Goal: Information Seeking & Learning: Understand process/instructions

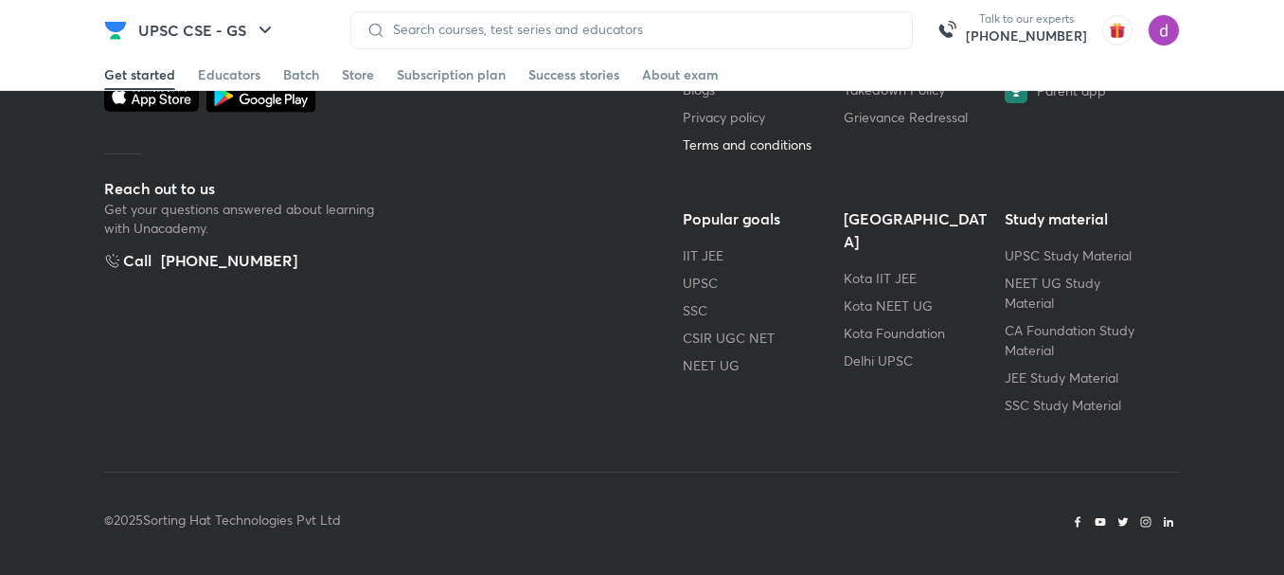
scroll to position [5956, 0]
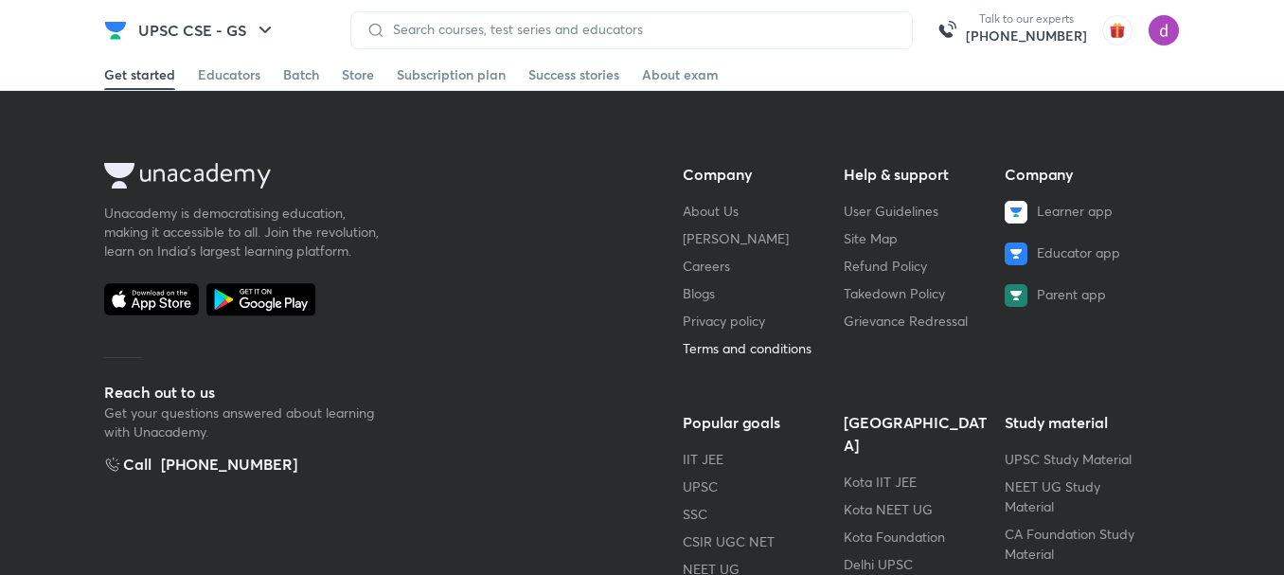
click at [731, 339] on link "Terms and conditions" at bounding box center [747, 348] width 129 height 18
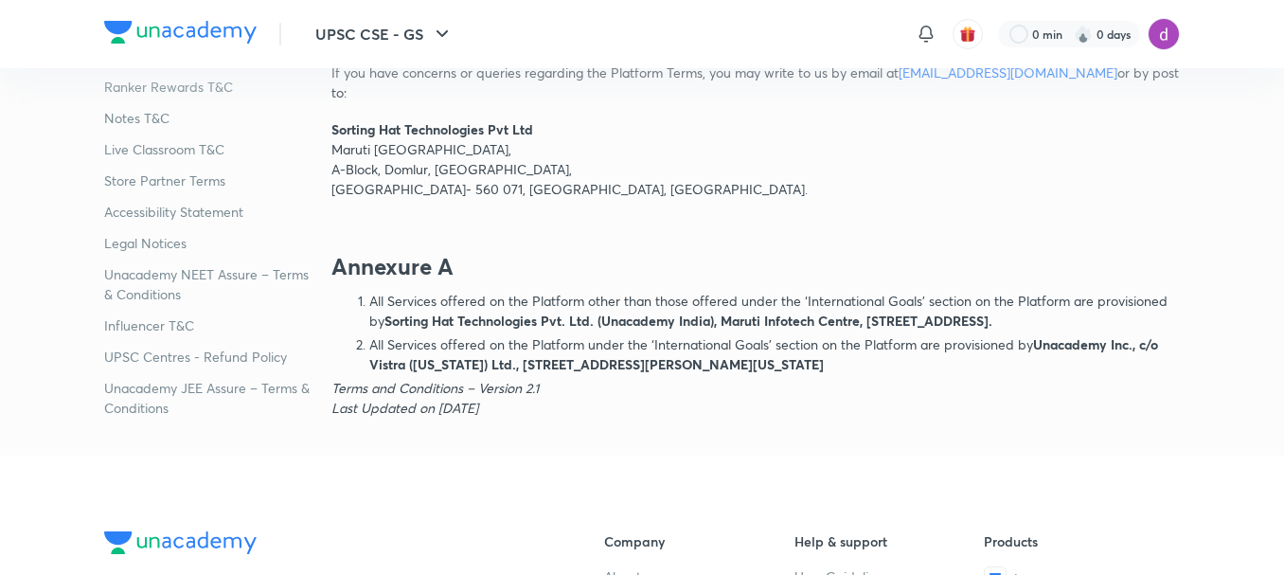
scroll to position [15842, 0]
click at [222, 346] on p "UPSC Centres - Refund Policy" at bounding box center [210, 356] width 212 height 20
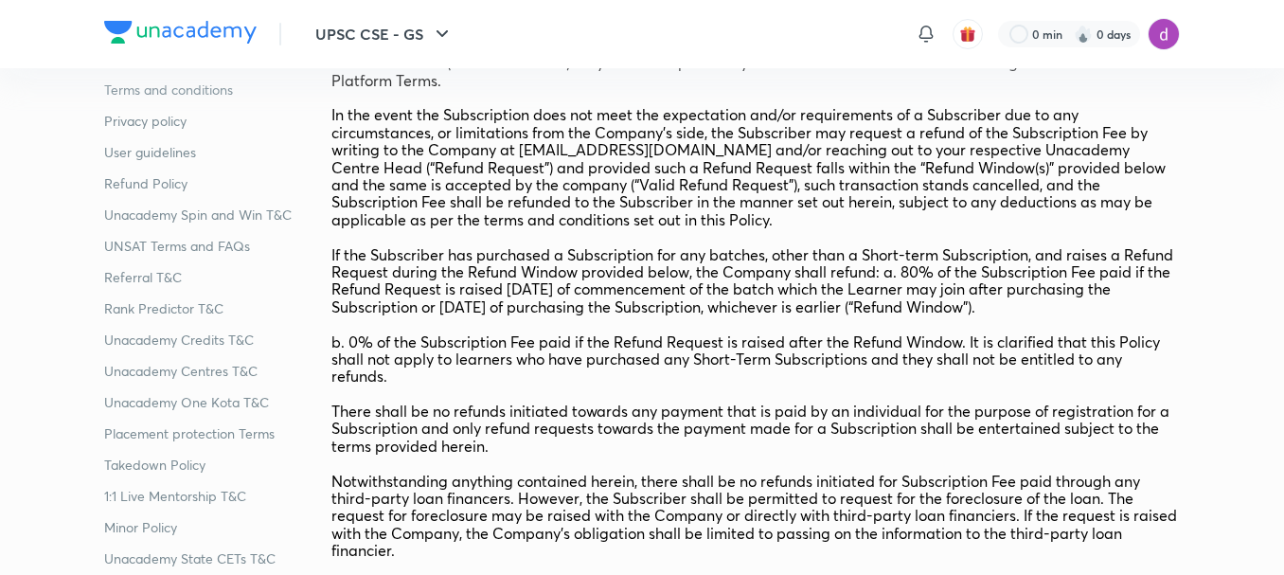
scroll to position [445, 0]
click at [149, 528] on p "Minor Policy" at bounding box center [210, 527] width 212 height 20
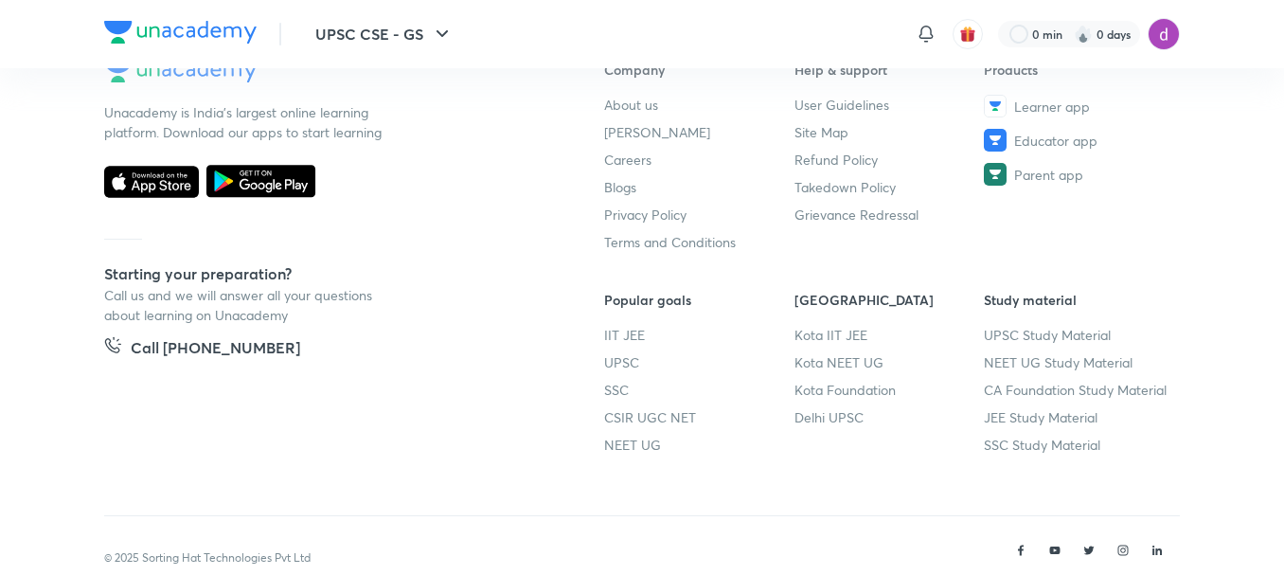
scroll to position [4847, 0]
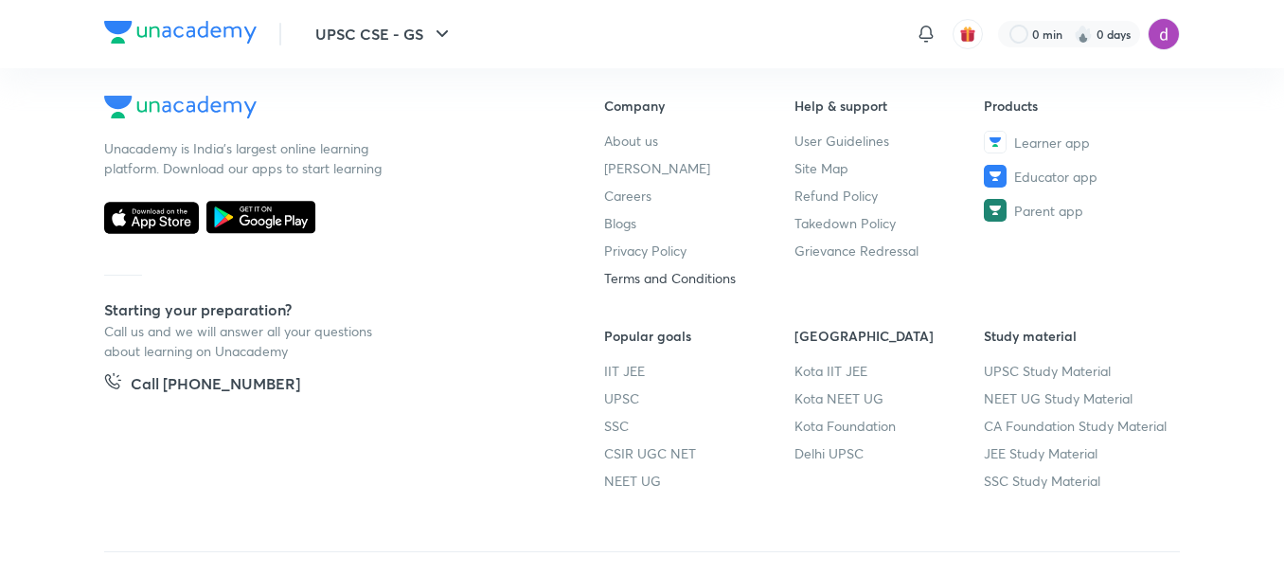
click at [695, 268] on link "Terms and Conditions" at bounding box center [699, 278] width 190 height 20
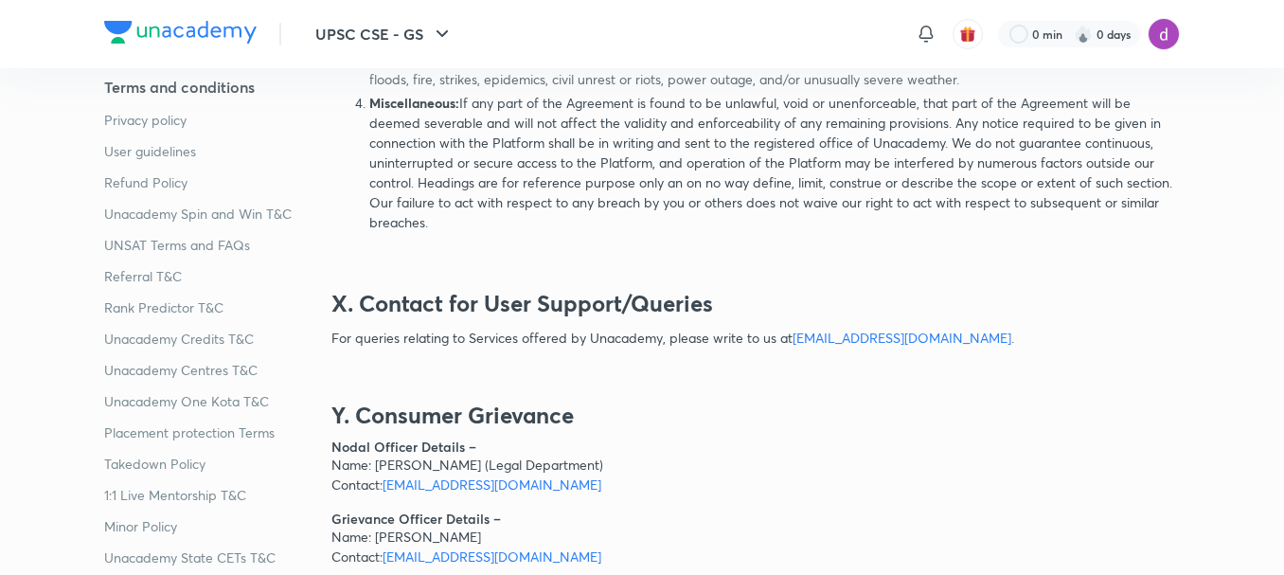
scroll to position [15240, 0]
